Goal: Entertainment & Leisure: Browse casually

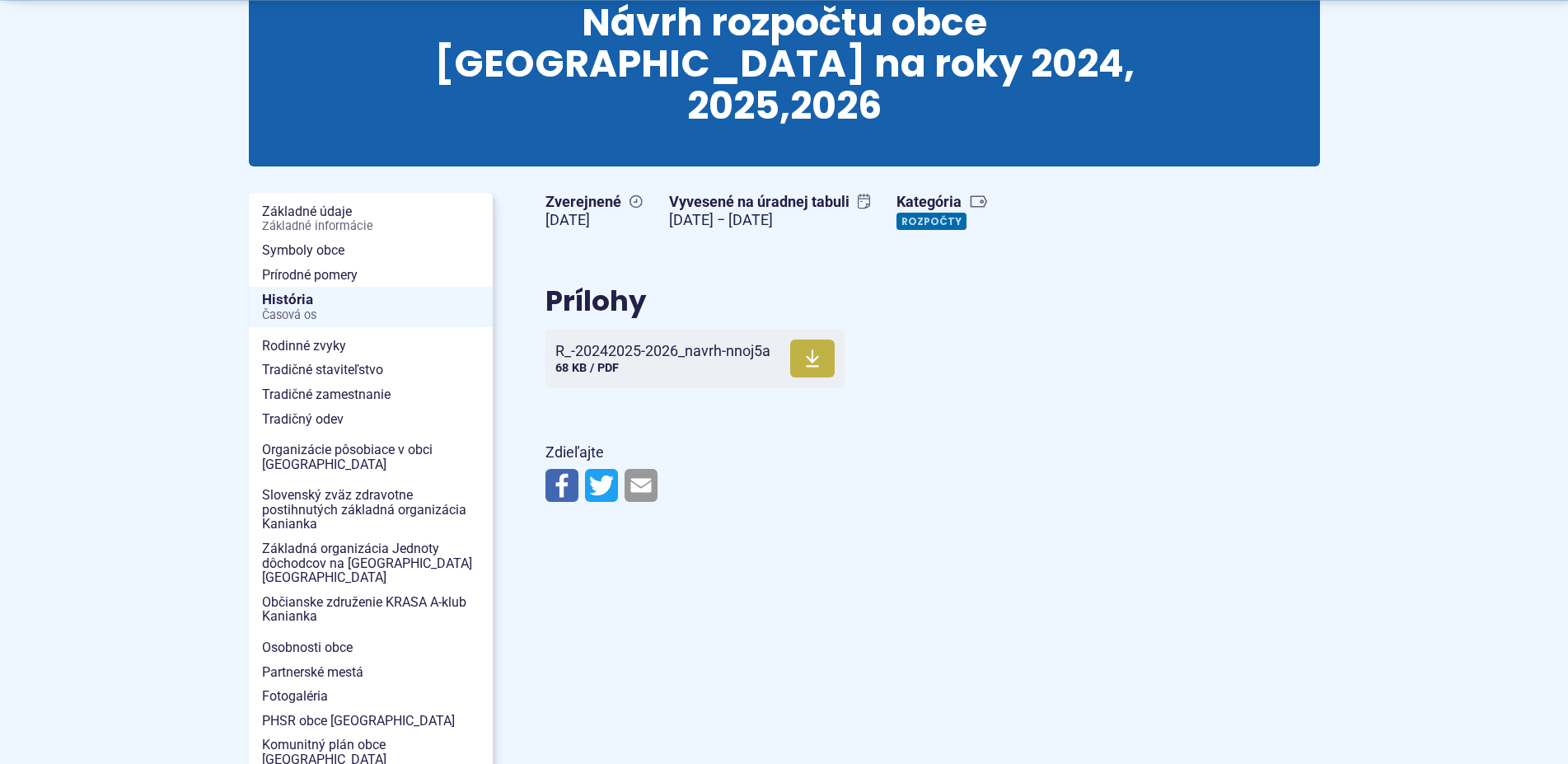
scroll to position [252, 0]
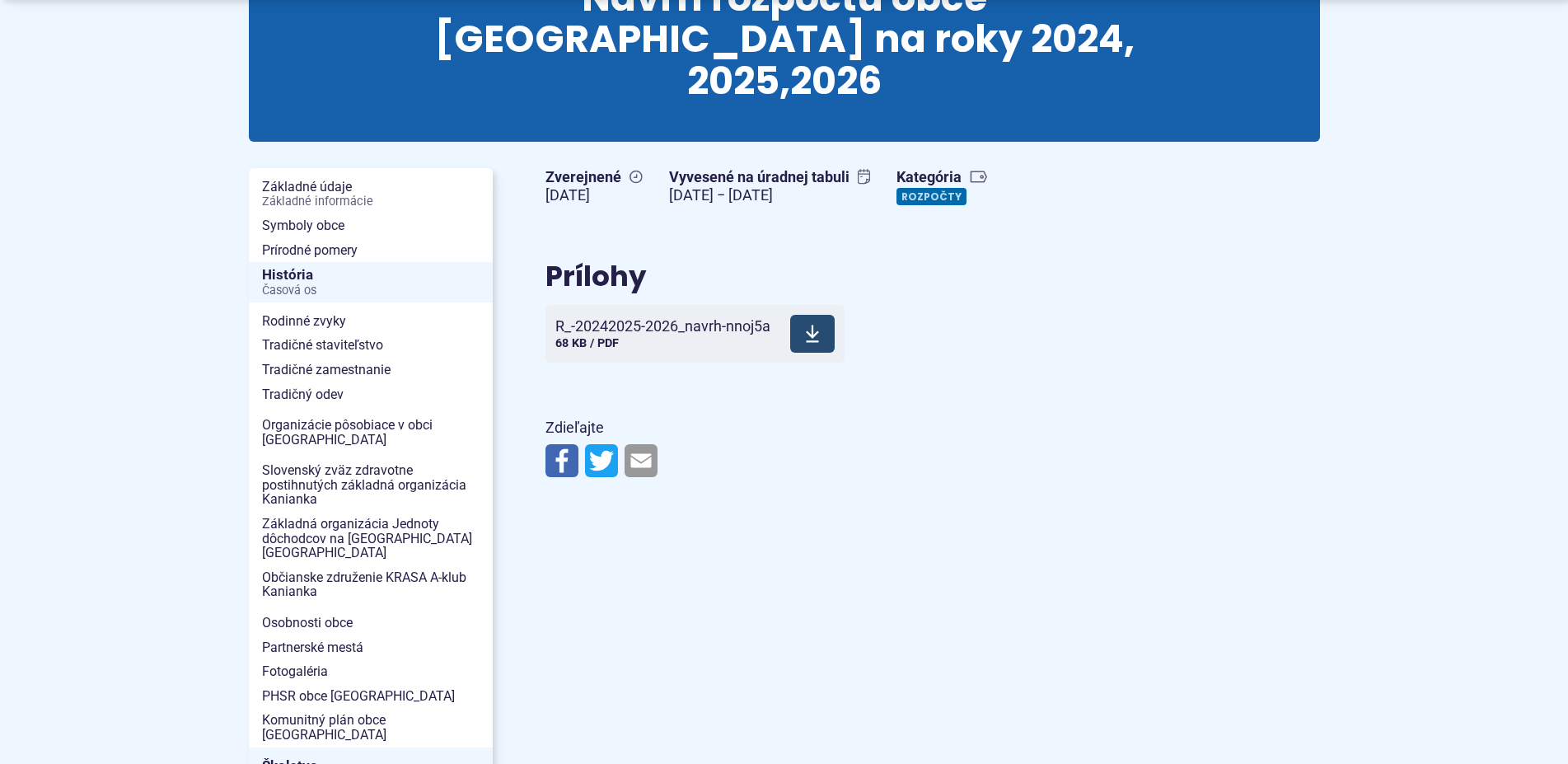
click at [816, 324] on icon at bounding box center [812, 334] width 15 height 20
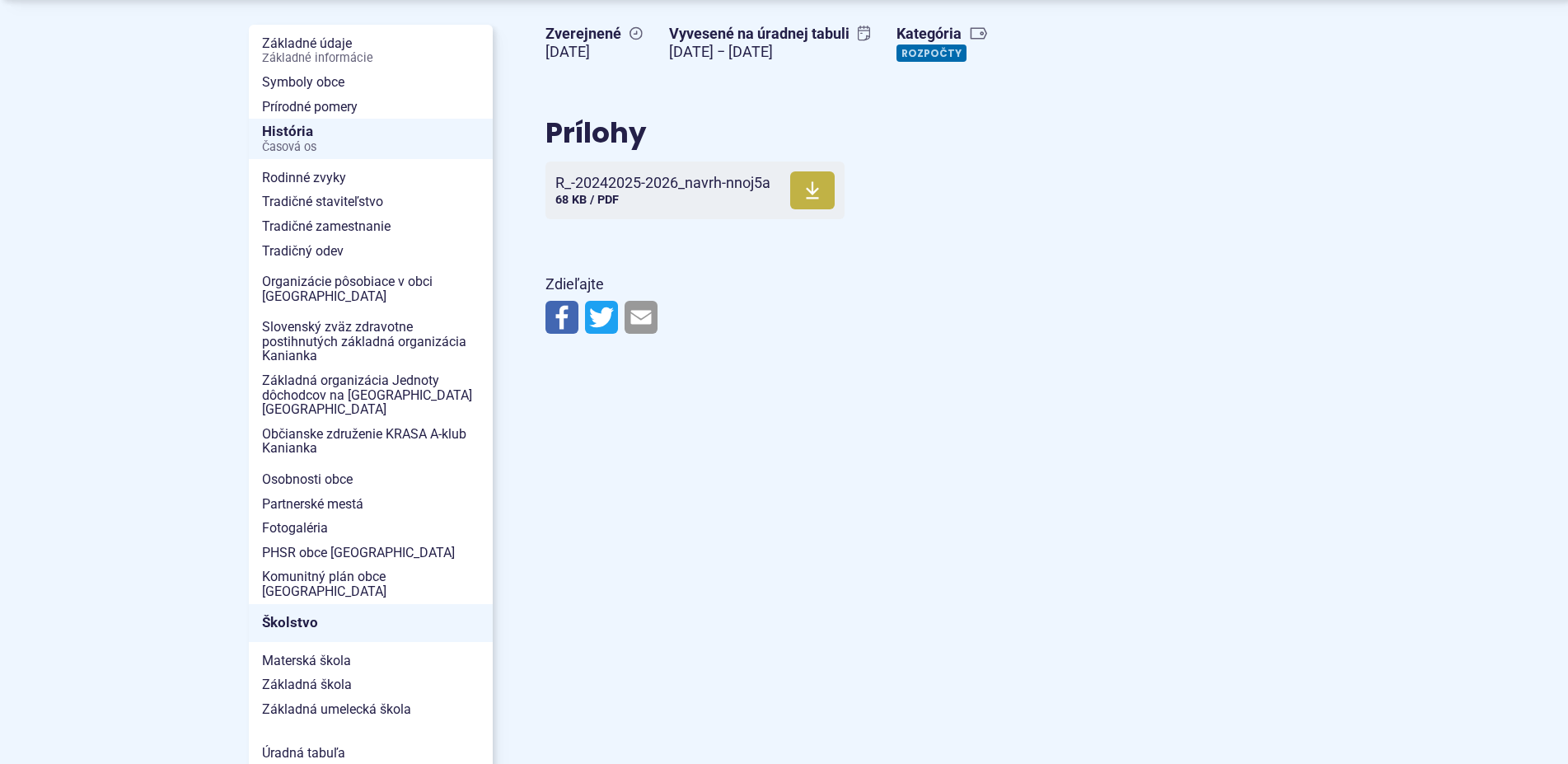
scroll to position [420, 0]
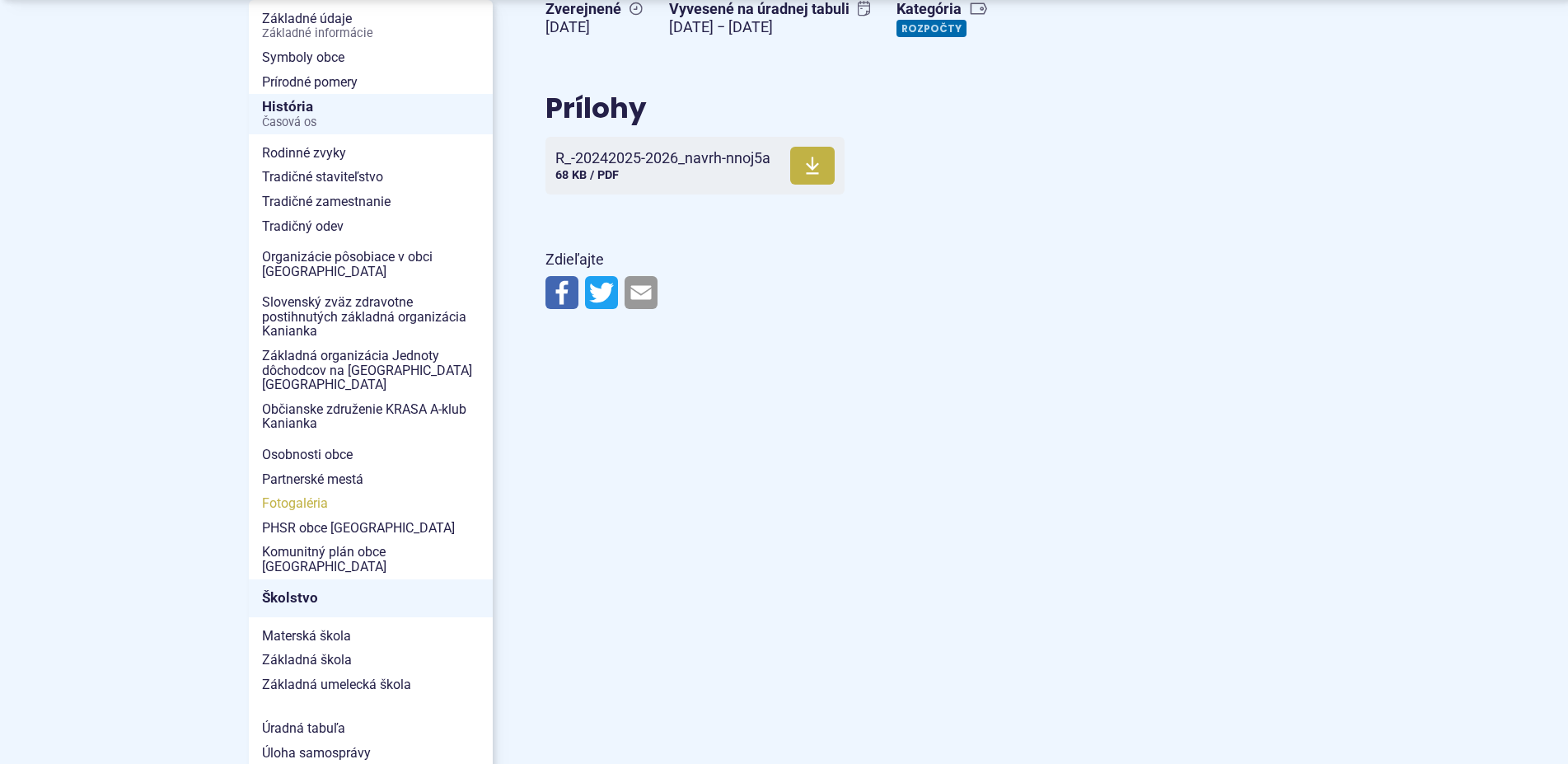
click at [298, 491] on span "Fotogaléria" at bounding box center [370, 503] width 217 height 25
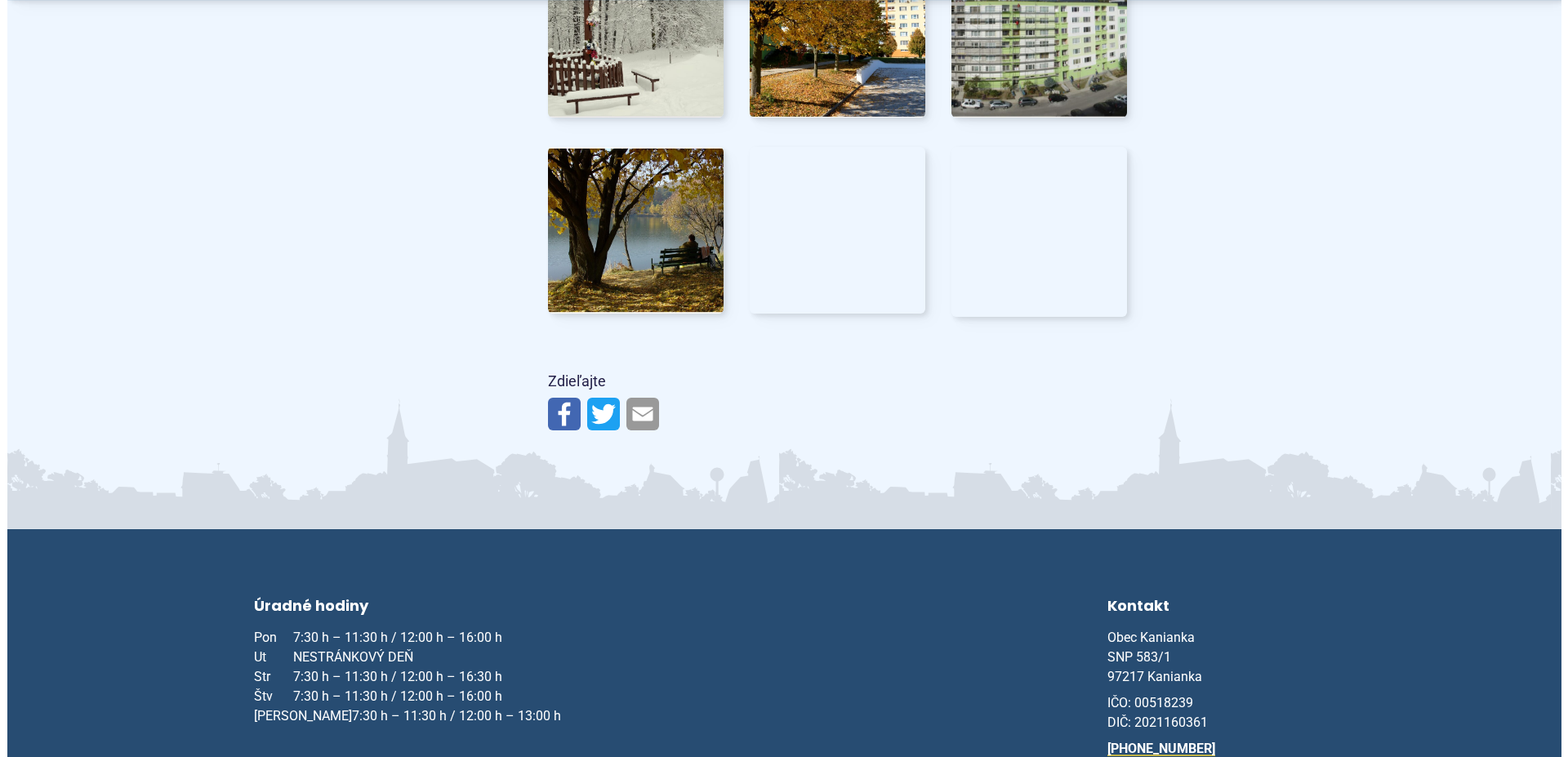
scroll to position [6911, 0]
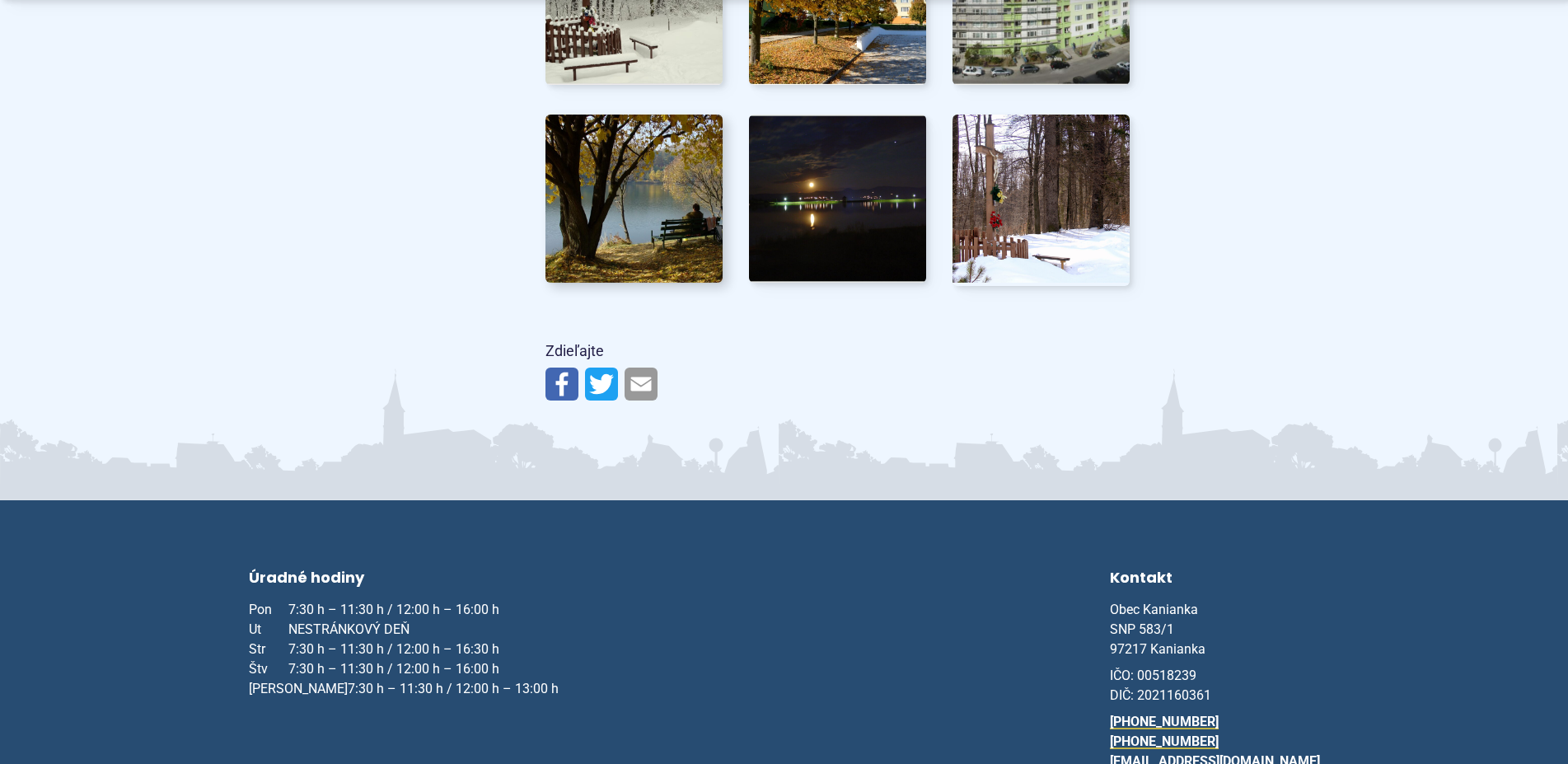
click at [664, 225] on img at bounding box center [634, 198] width 195 height 186
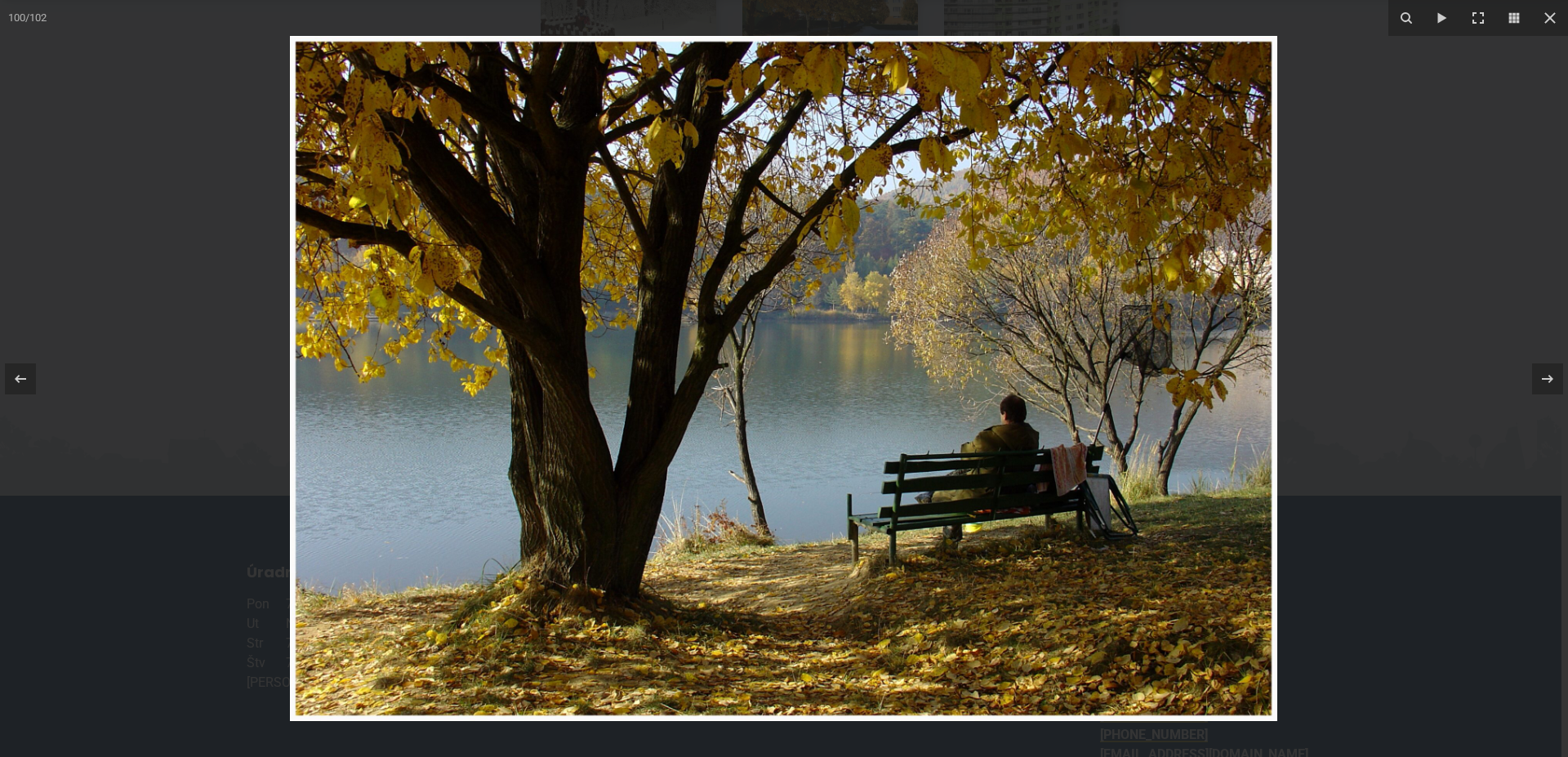
click at [1027, 494] on img at bounding box center [784, 379] width 988 height 685
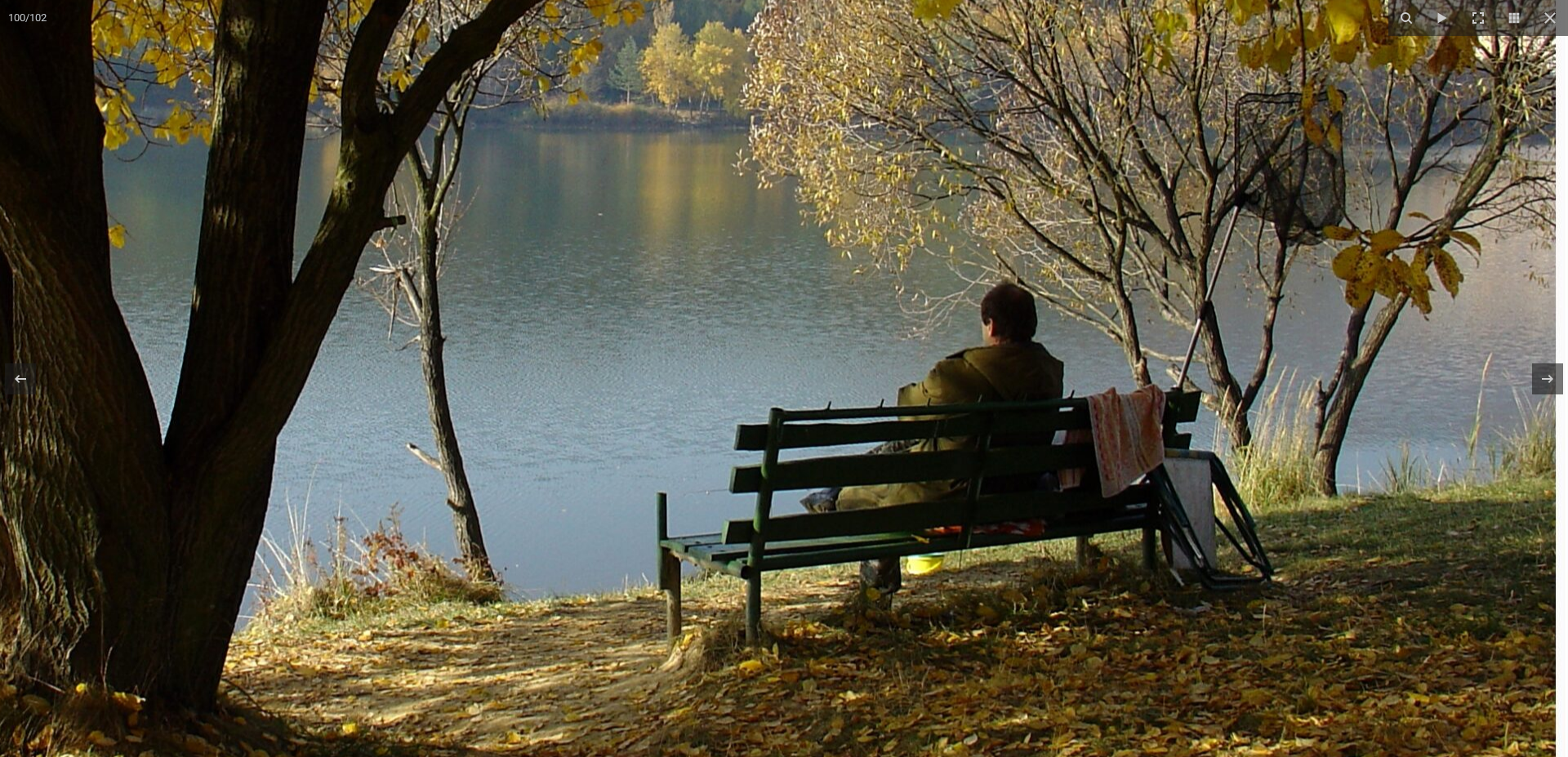
click at [1043, 479] on img at bounding box center [523, 248] width 2091 height 1450
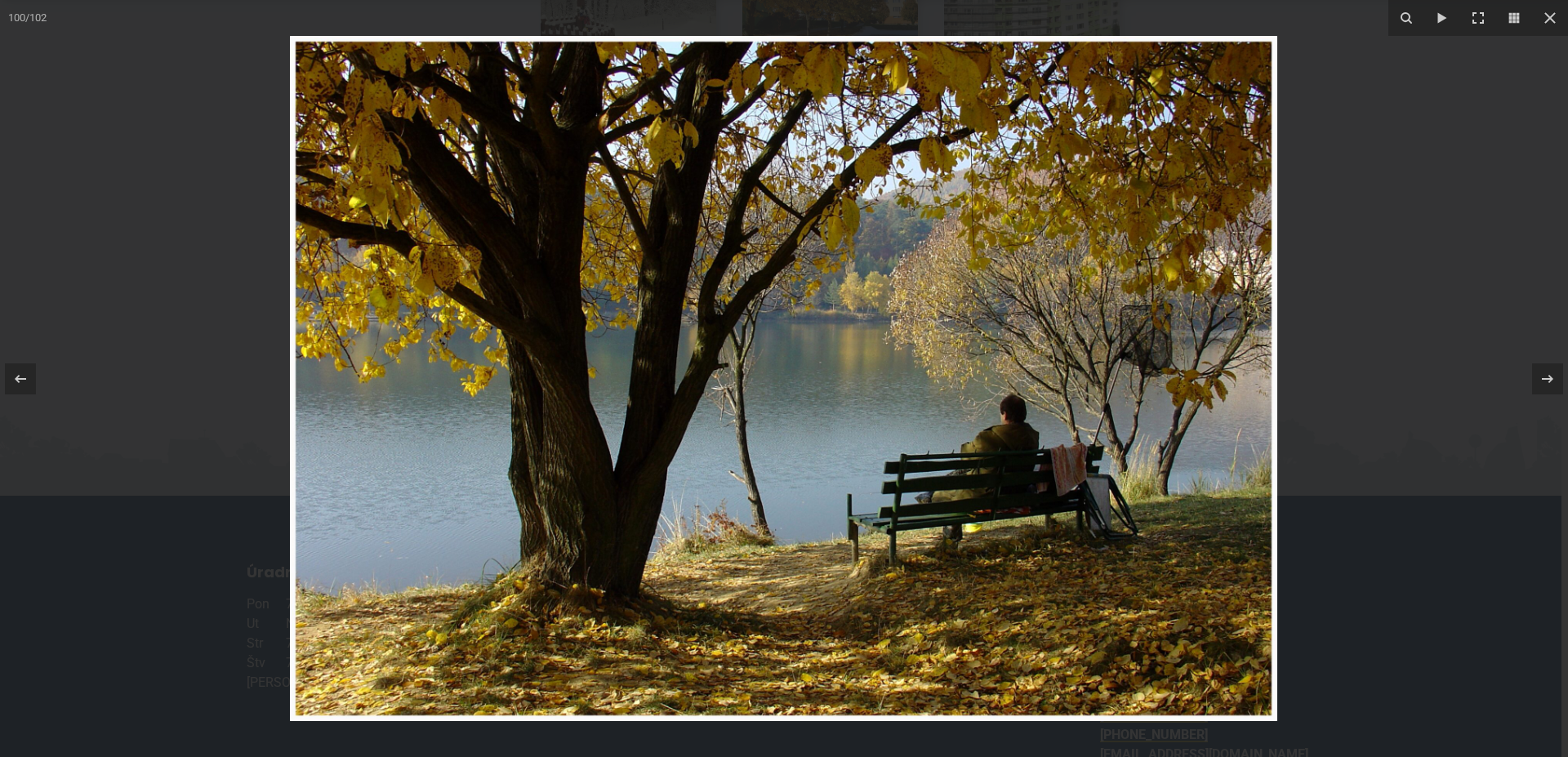
click at [1040, 480] on img at bounding box center [784, 379] width 988 height 685
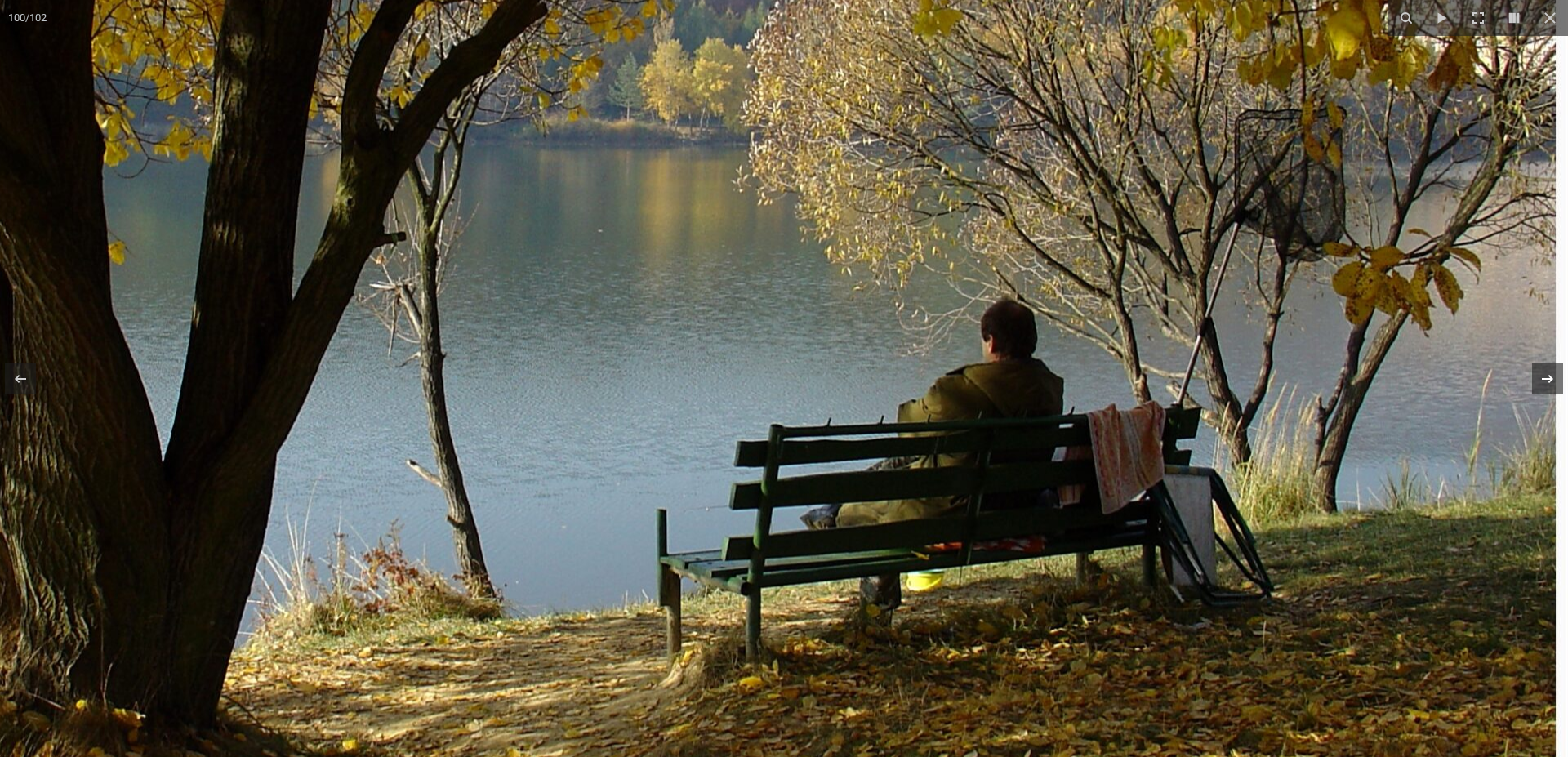
click at [1544, 383] on icon at bounding box center [1547, 379] width 20 height 20
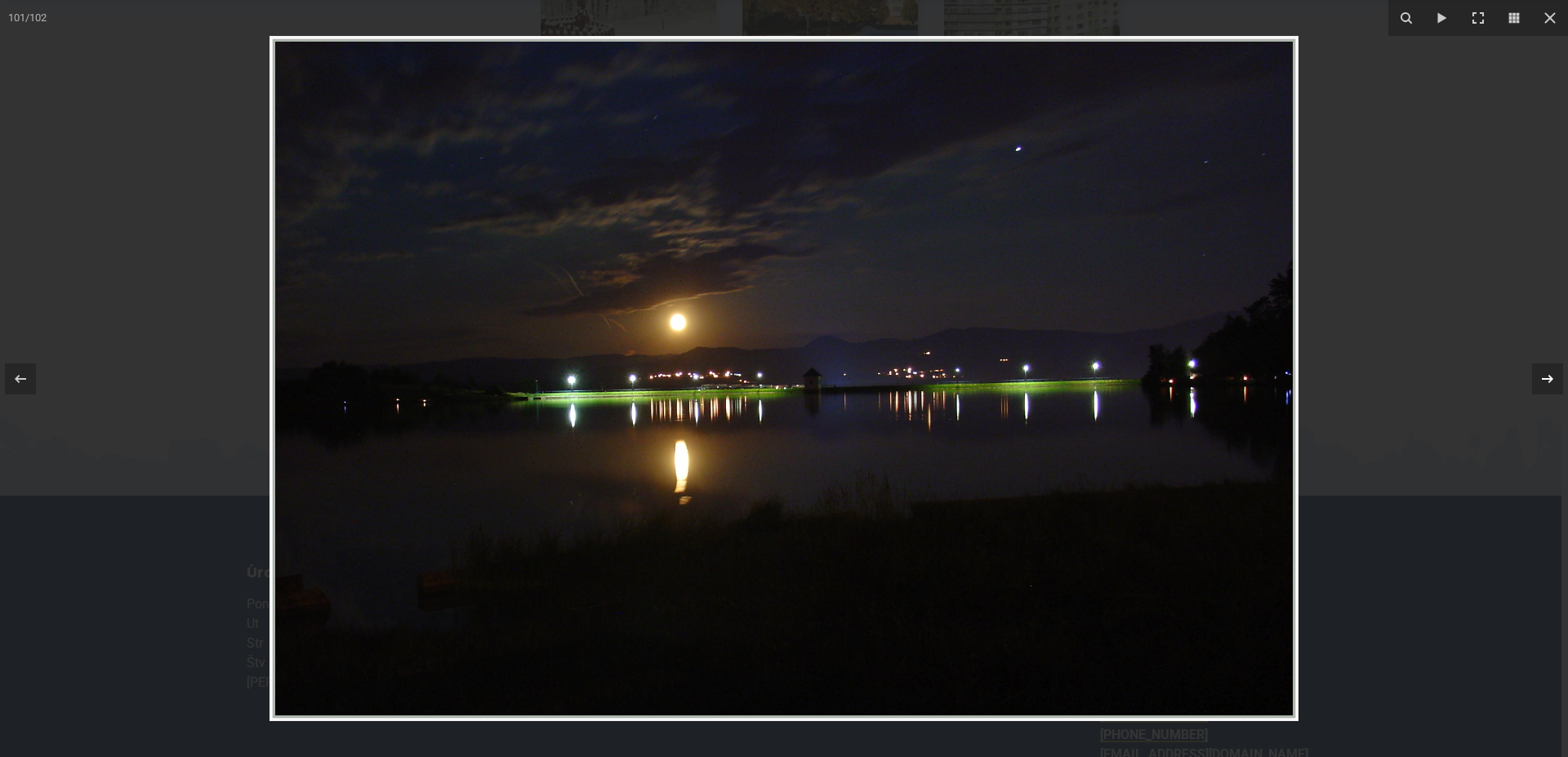
click at [1542, 386] on icon at bounding box center [1547, 379] width 20 height 20
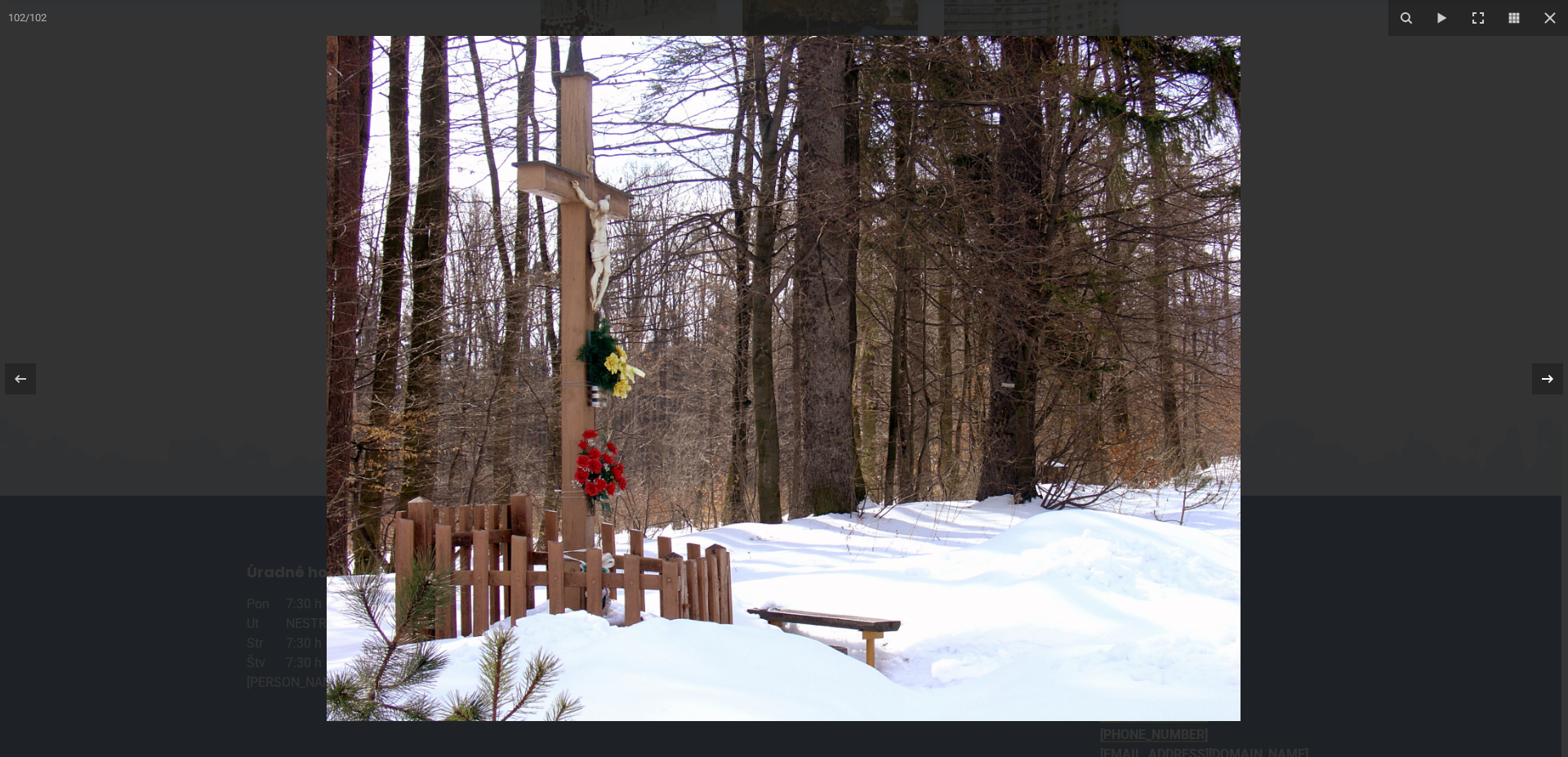
click at [1550, 380] on icon at bounding box center [1547, 379] width 20 height 20
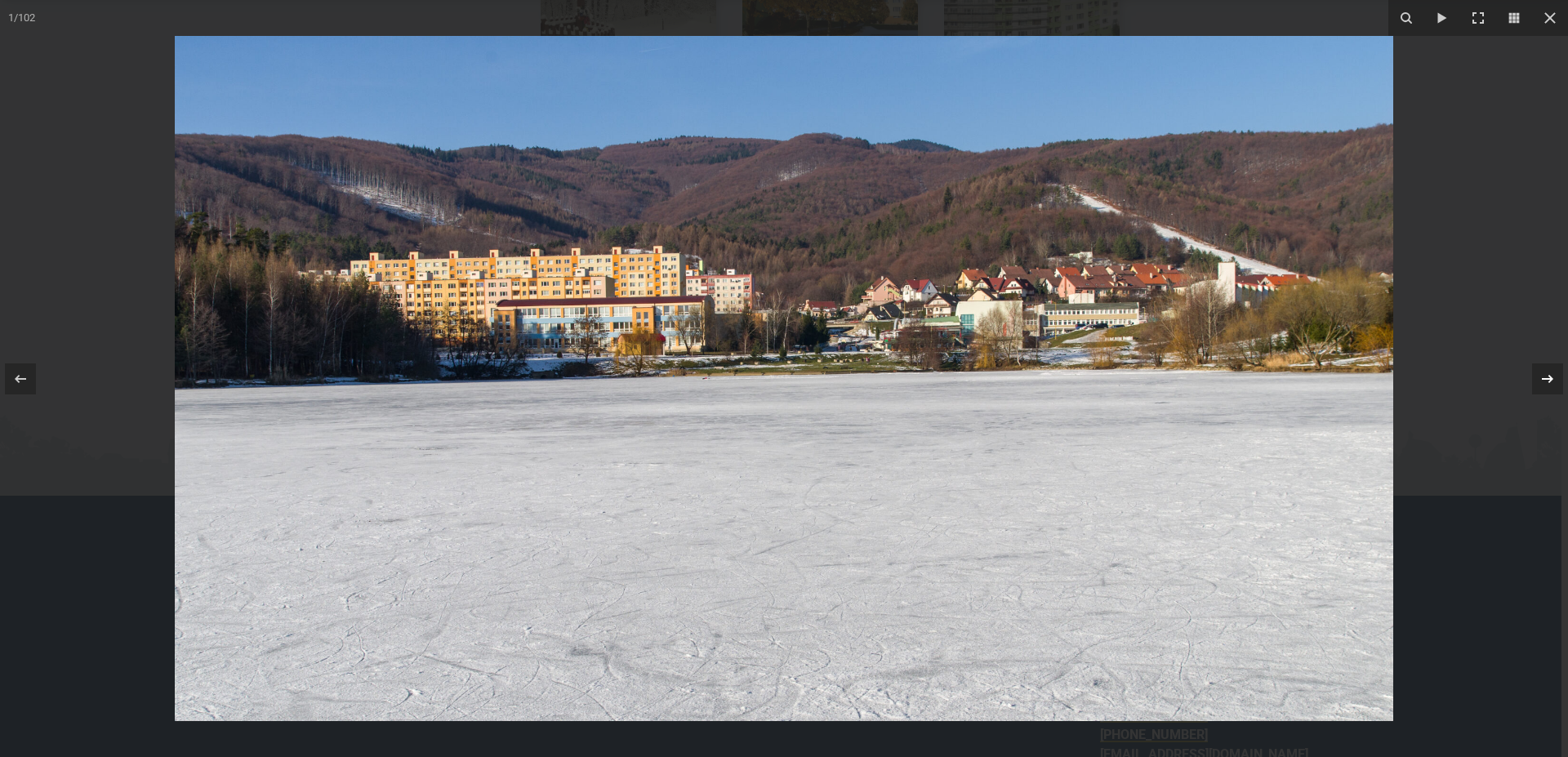
click at [1542, 384] on icon at bounding box center [1547, 379] width 20 height 20
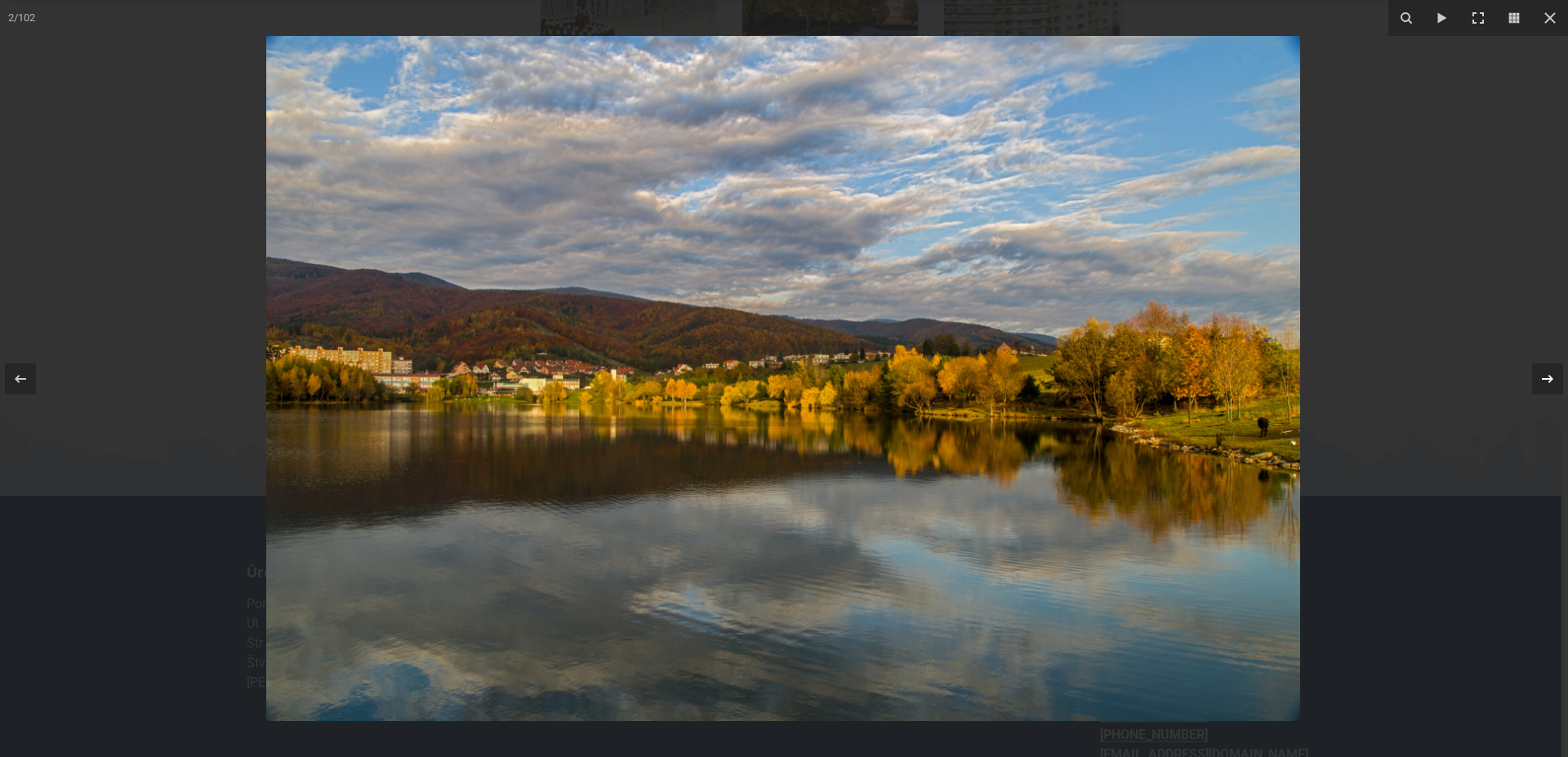
click at [1542, 384] on div "2 / 102" at bounding box center [784, 378] width 1568 height 757
click at [1551, 386] on icon at bounding box center [1547, 379] width 20 height 20
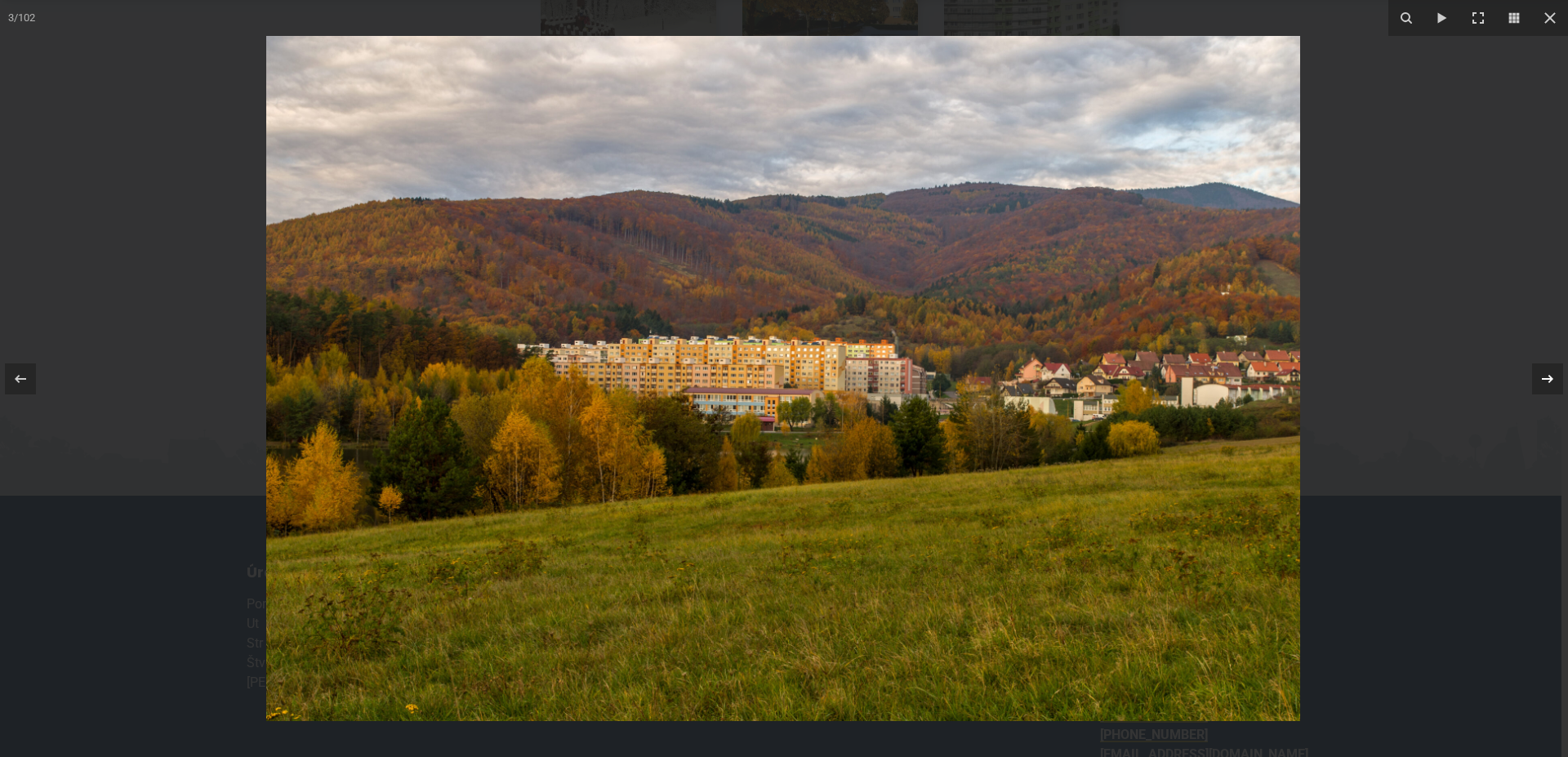
click at [1550, 379] on icon at bounding box center [1547, 378] width 12 height 8
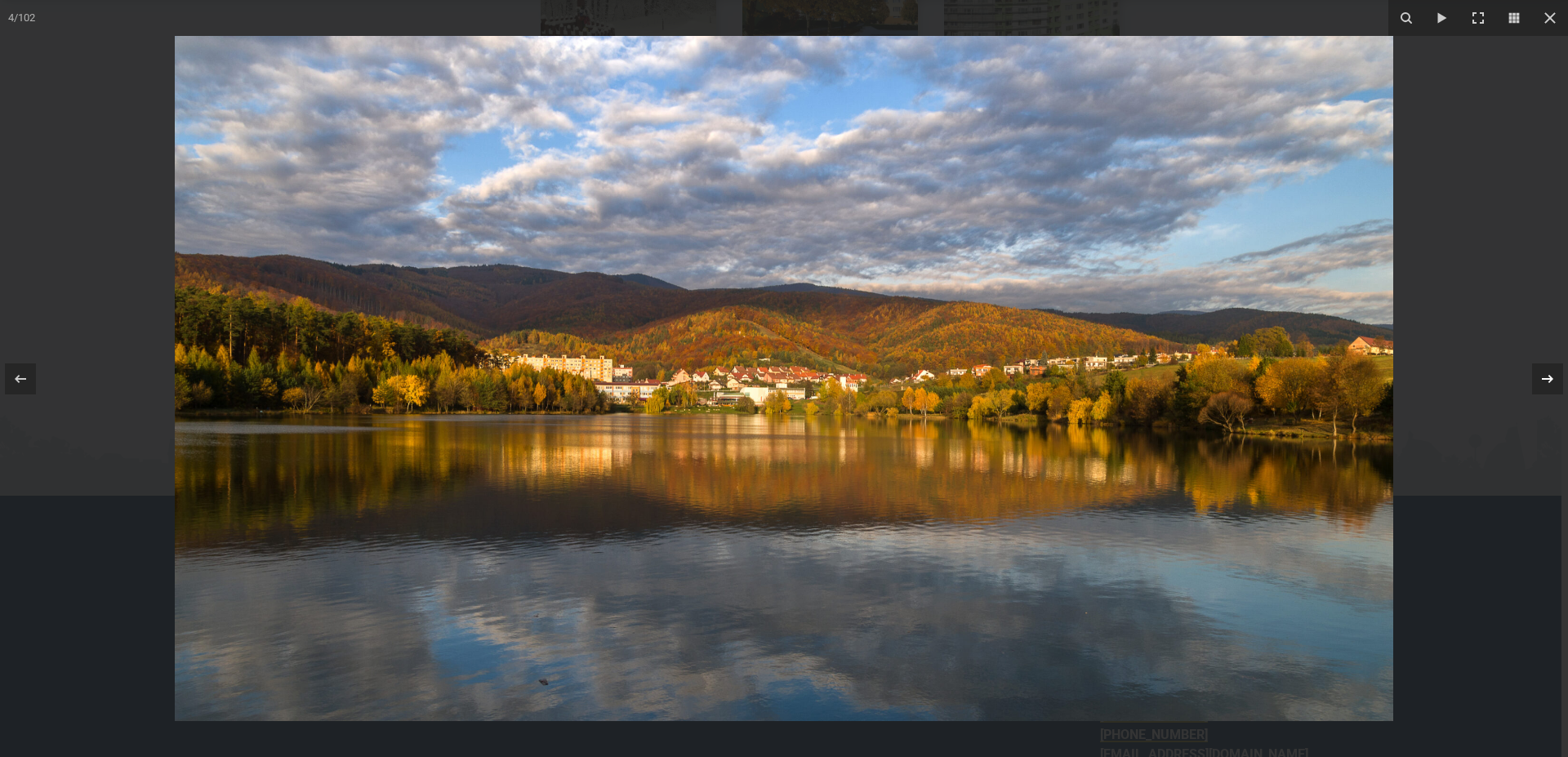
click at [1550, 379] on icon at bounding box center [1547, 378] width 12 height 8
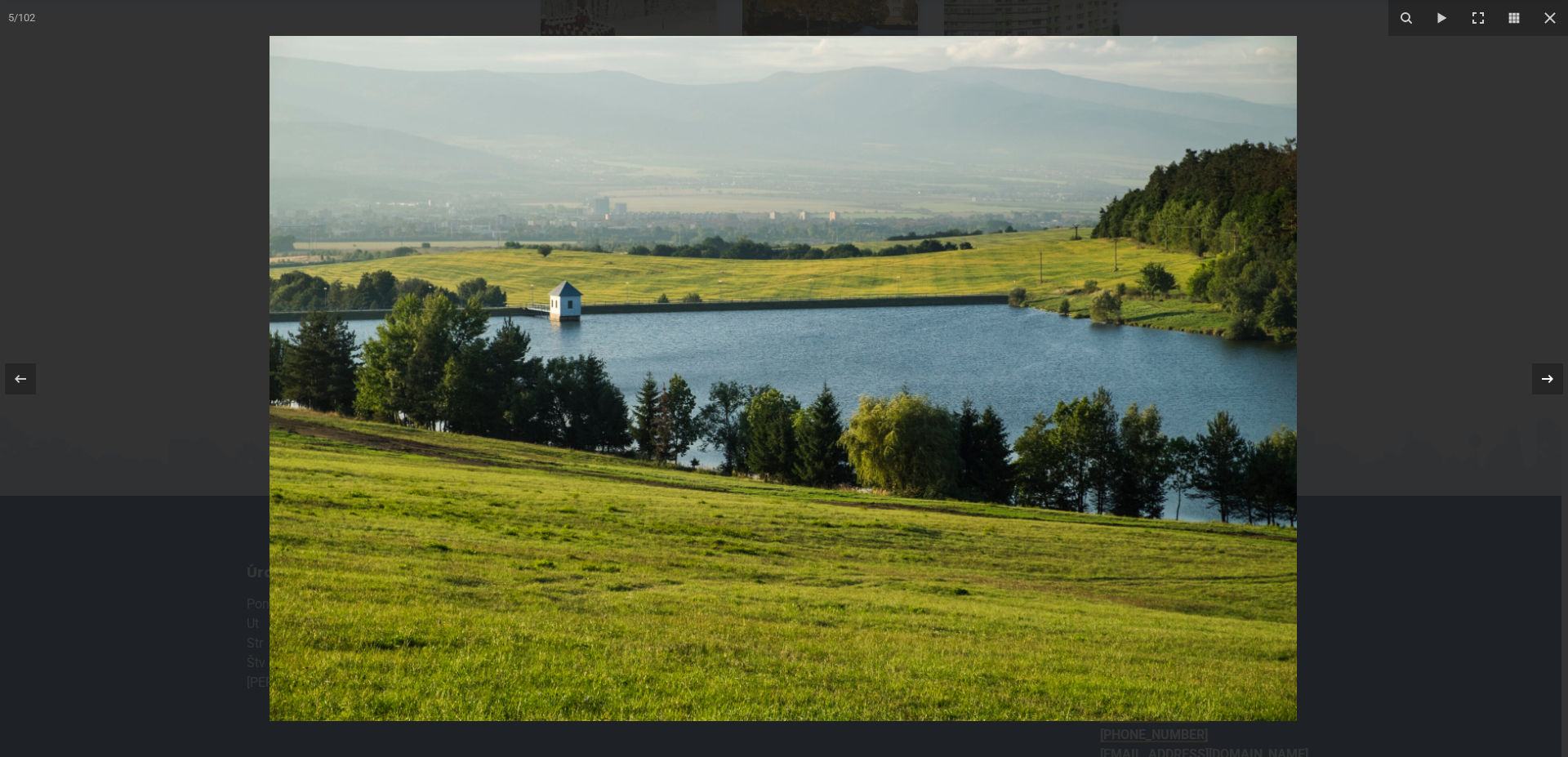
click at [1550, 379] on icon at bounding box center [1547, 378] width 12 height 8
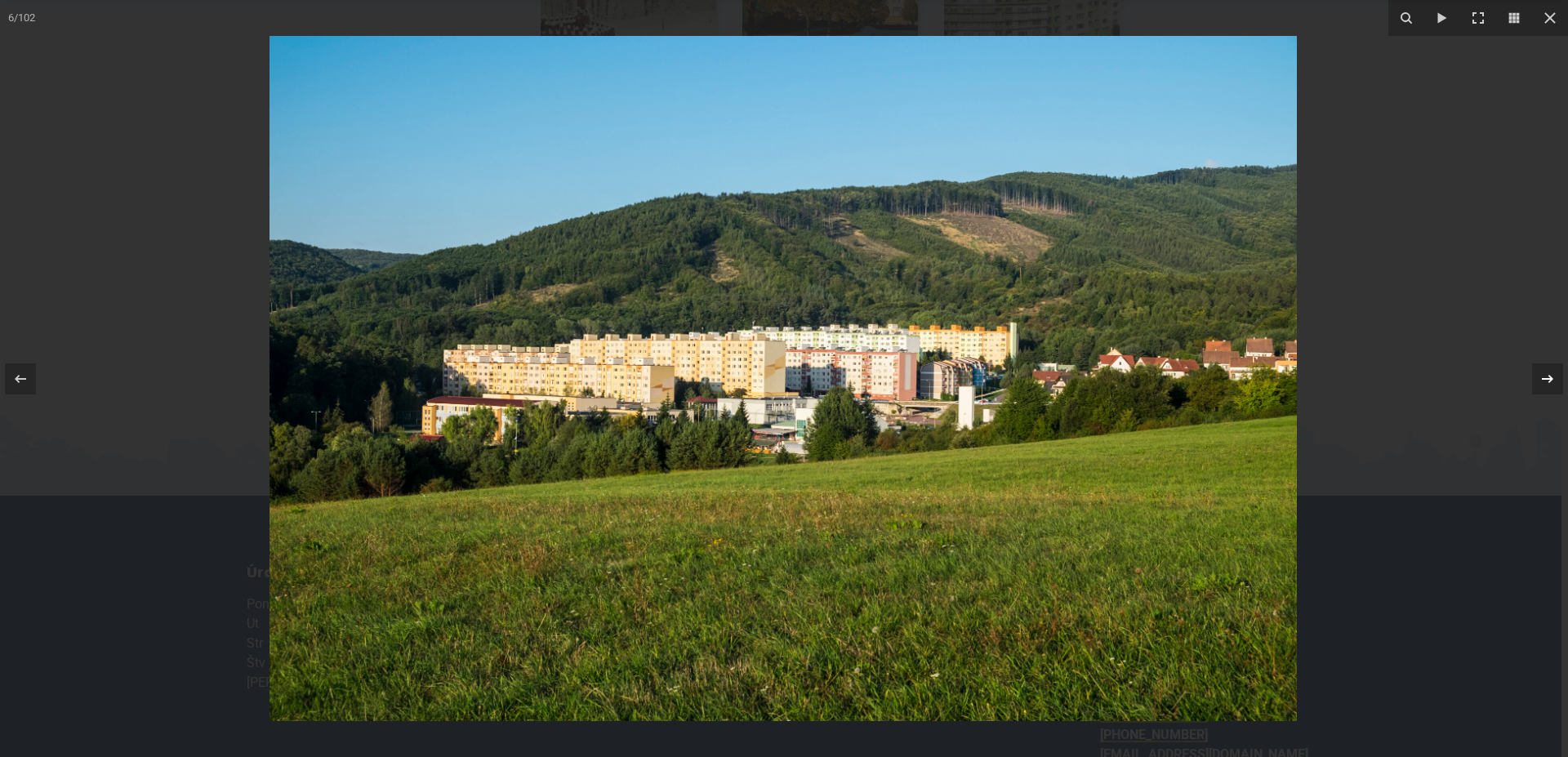
click at [1550, 379] on icon at bounding box center [1547, 378] width 12 height 8
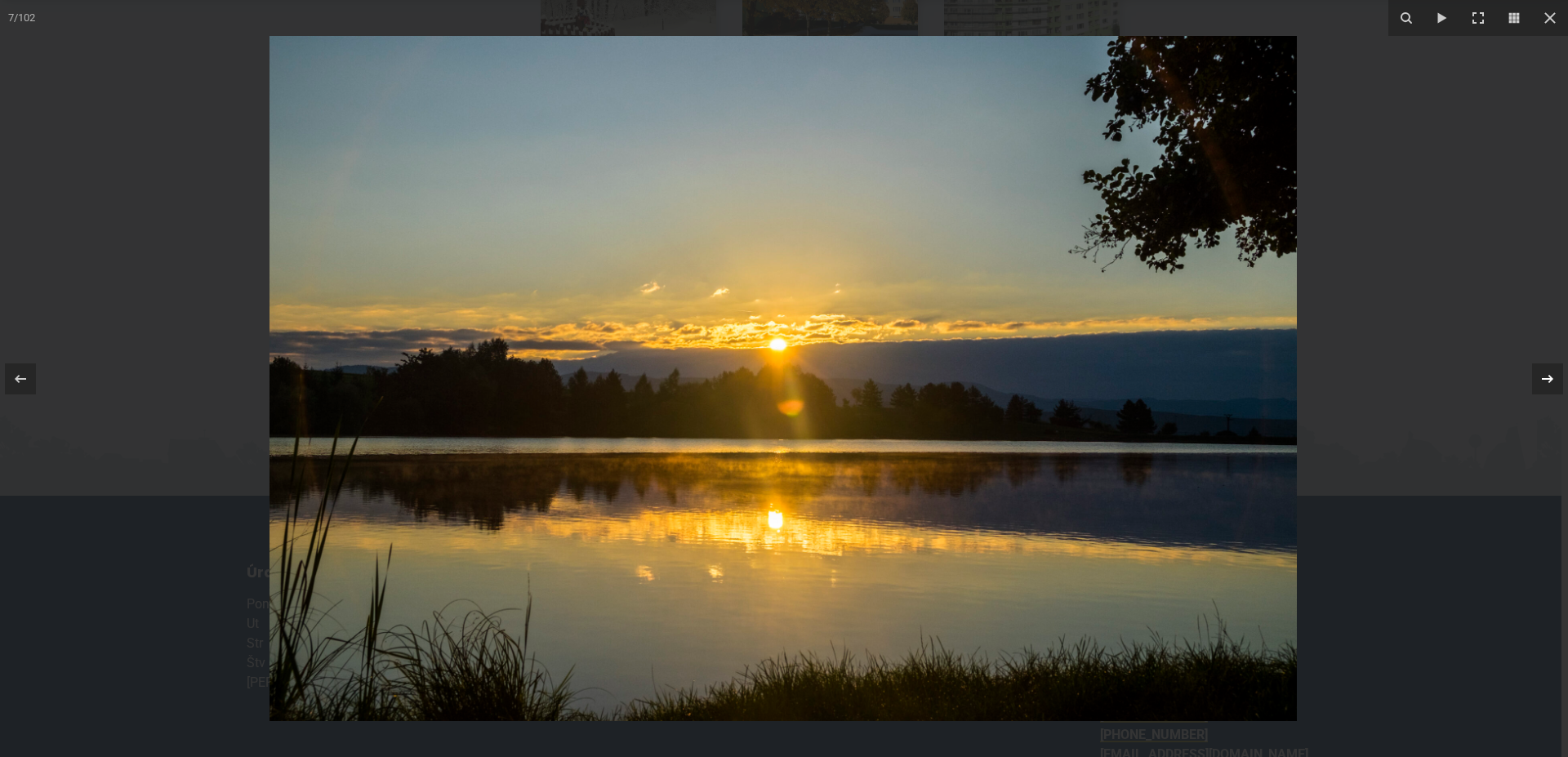
click at [1550, 379] on icon at bounding box center [1547, 378] width 12 height 8
